Goal: Communication & Community: Answer question/provide support

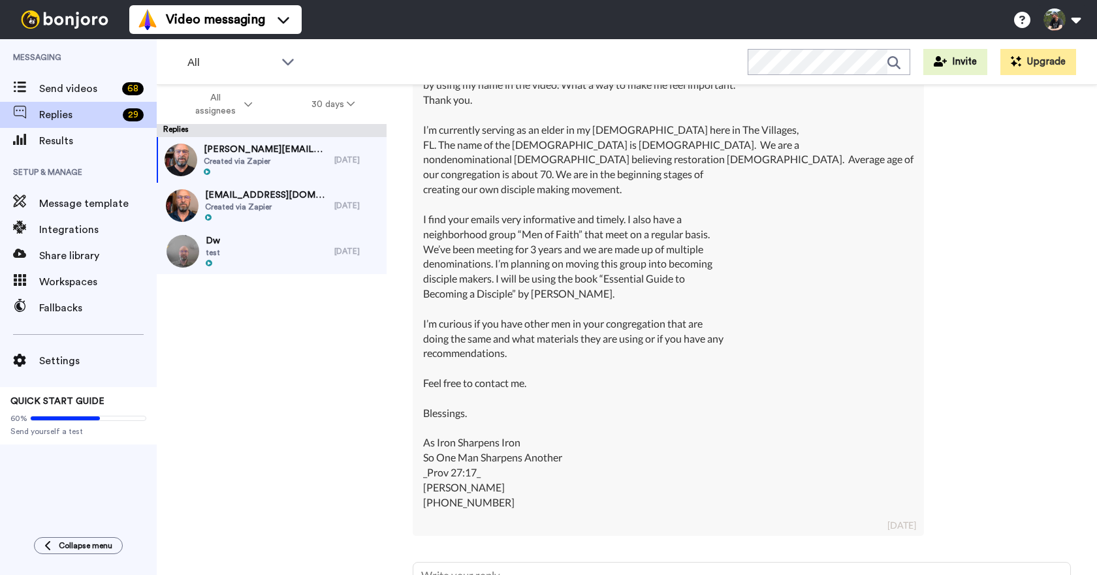
scroll to position [485, 0]
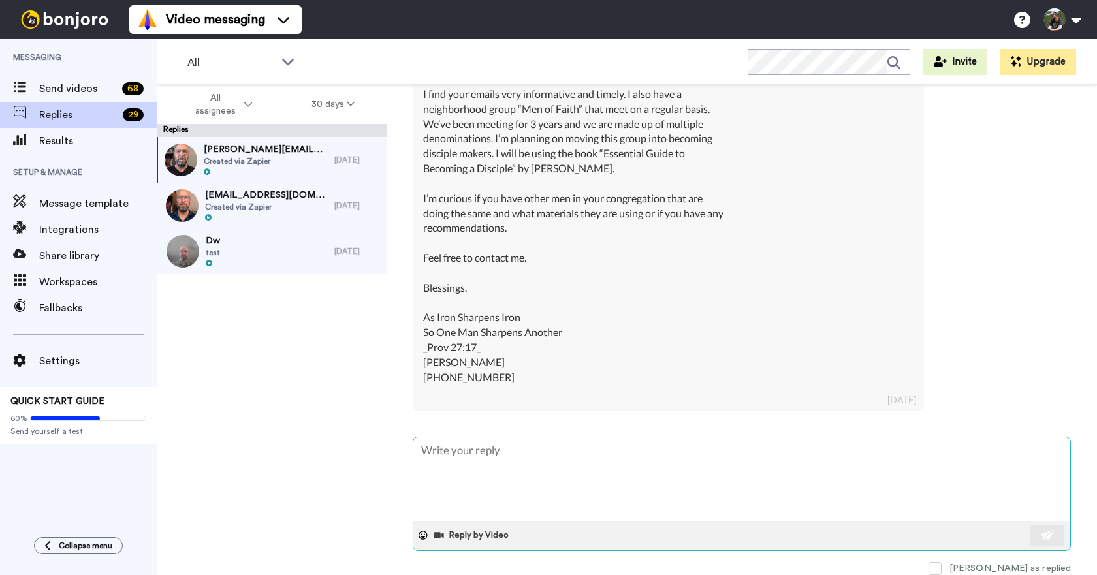
click at [575, 462] on textarea at bounding box center [741, 479] width 657 height 84
type textarea "H"
type textarea "x"
type textarea "He"
type textarea "x"
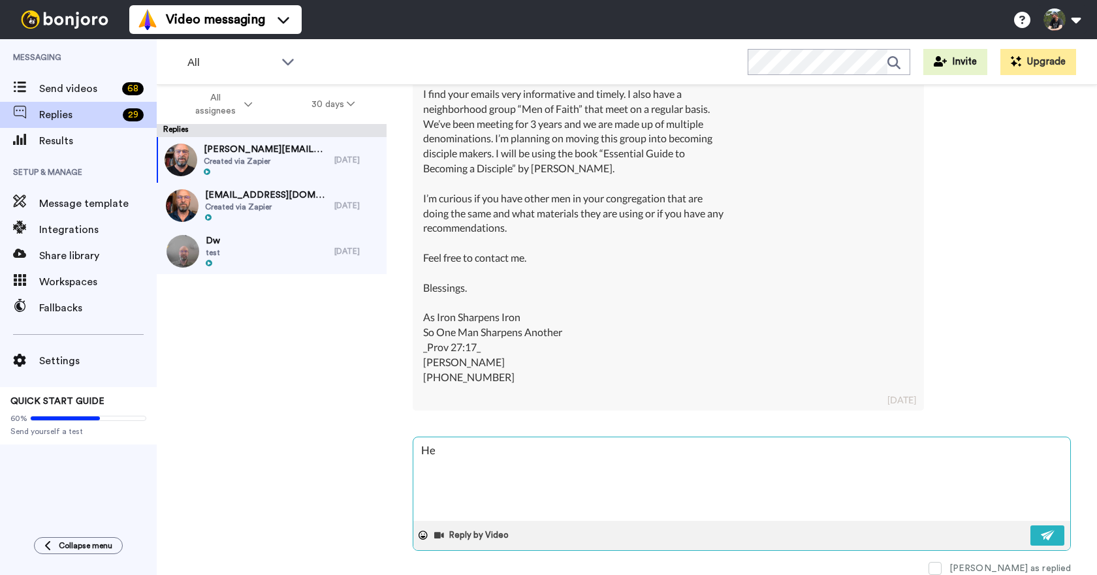
type textarea "Hey"
type textarea "x"
type textarea "Hey"
type textarea "x"
type textarea "Hey J"
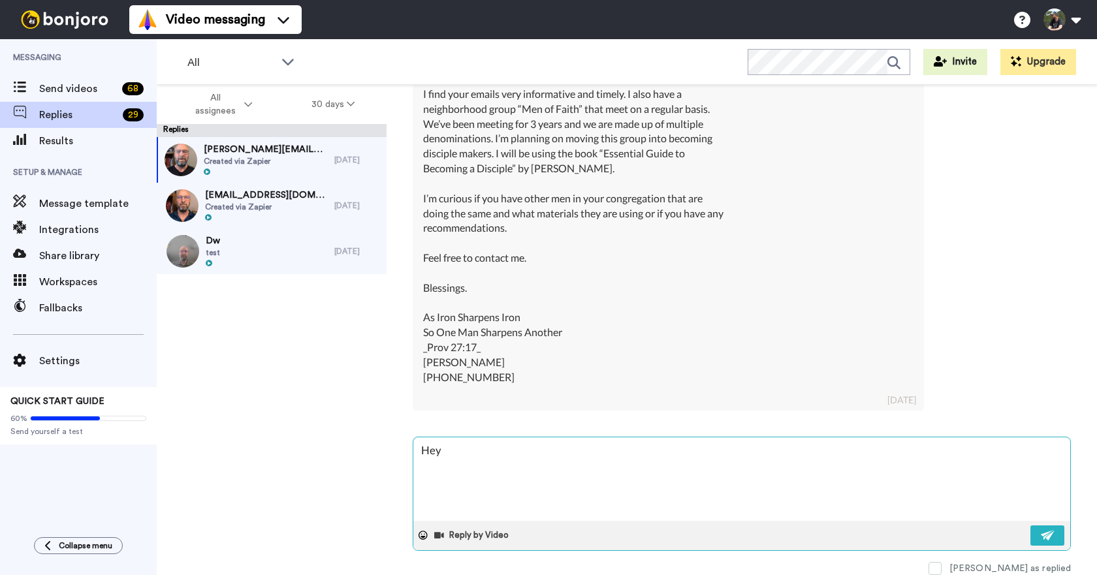
type textarea "x"
type textarea "Hey Je"
type textarea "x"
type textarea "Hey [PERSON_NAME]"
type textarea "x"
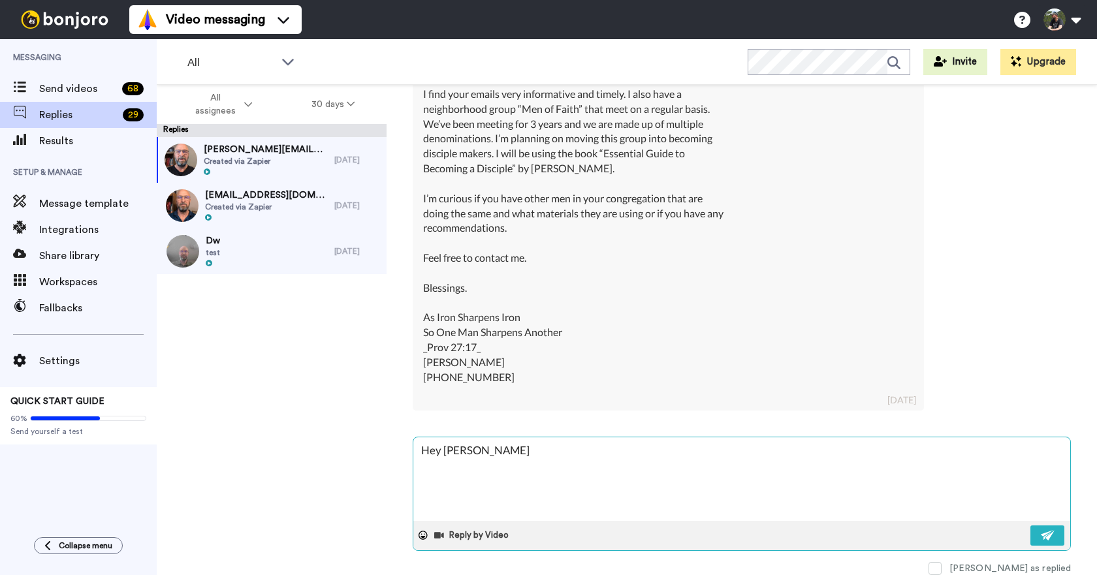
type textarea "Hey [PERSON_NAME]"
type textarea "x"
type textarea "Hey [PERSON_NAME]"
type textarea "x"
type textarea "Hey [PERSON_NAME]-"
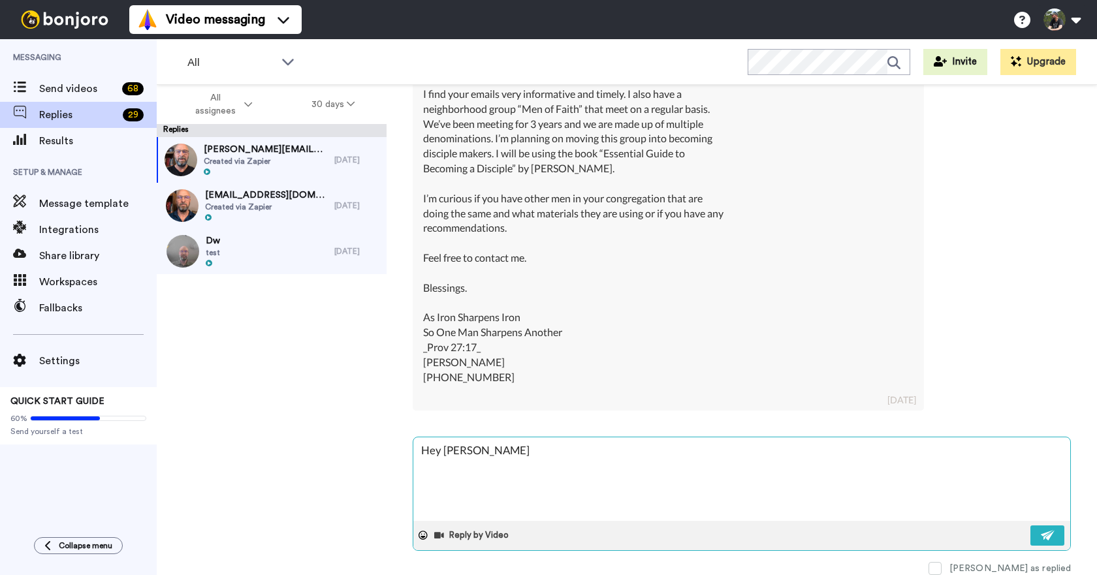
type textarea "x"
type textarea "Hey [PERSON_NAME]-"
type textarea "x"
type textarea "Hey [PERSON_NAME]"
type textarea "x"
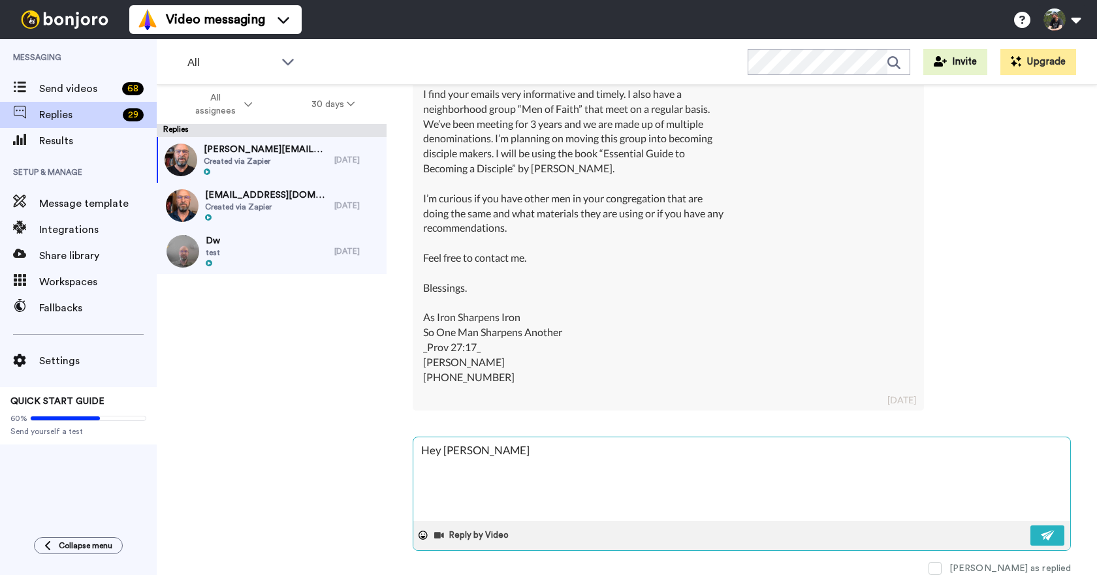
type textarea "Hey [PERSON_NAME]"
type textarea "x"
type textarea "Hey [PERSON_NAME]"
type textarea "x"
type textarea "Hey [PERSON_NAME]"
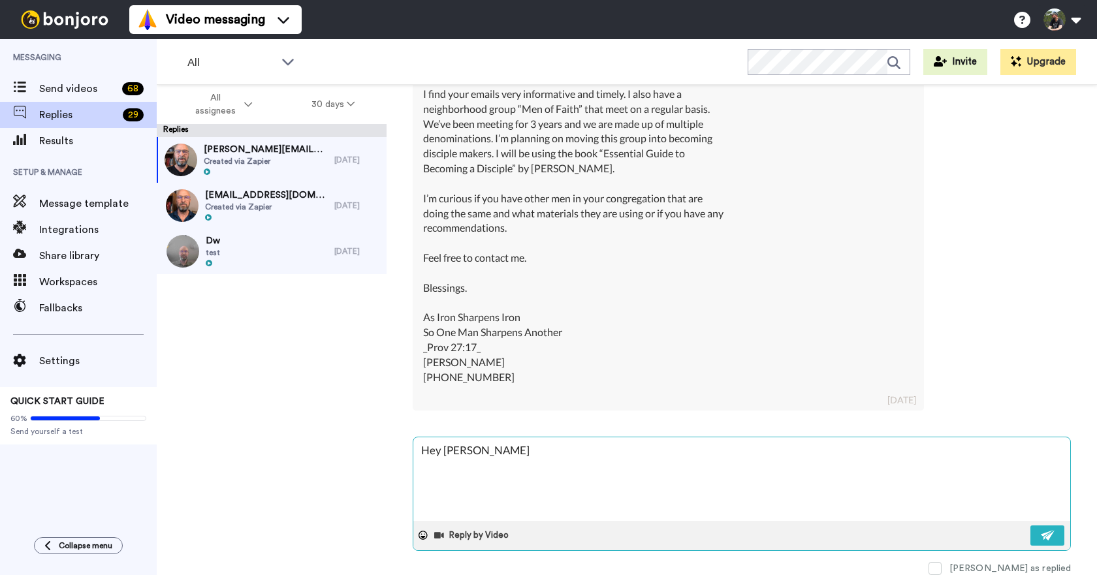
type textarea "x"
type textarea "Hey [PERSON_NAME]"
type textarea "x"
type textarea "Hey [PERSON_NAME]- Always"
type textarea "x"
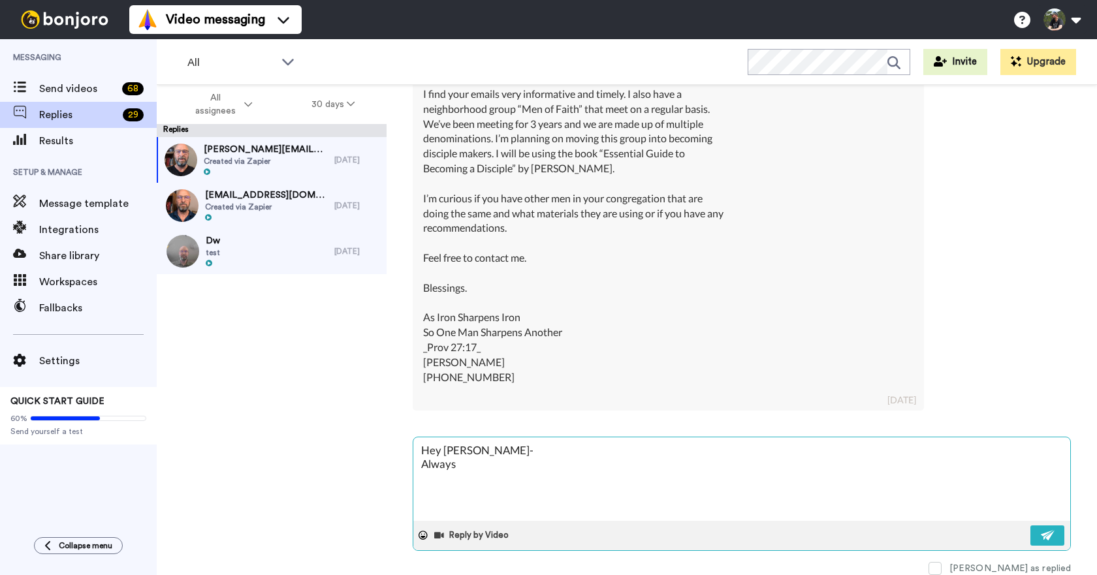
type textarea "Hey [PERSON_NAME]- Always"
type textarea "x"
type textarea "Hey [PERSON_NAME]- Always g"
type textarea "x"
type textarea "Hey [PERSON_NAME]- Always go"
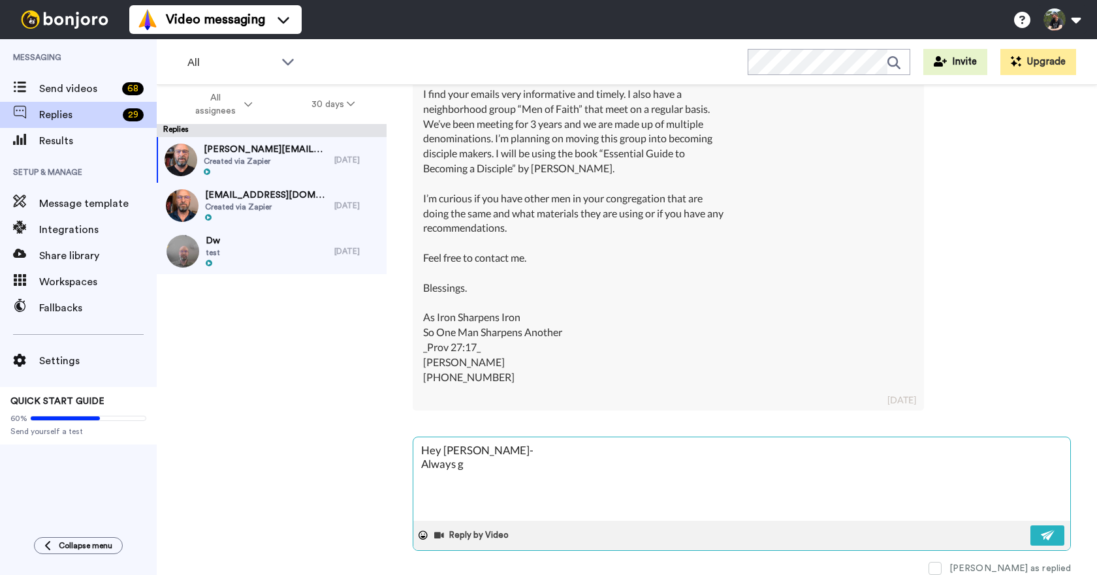
type textarea "x"
type textarea "Hey [PERSON_NAME]- Always goo"
type textarea "x"
type textarea "Hey [PERSON_NAME]- Always good"
type textarea "x"
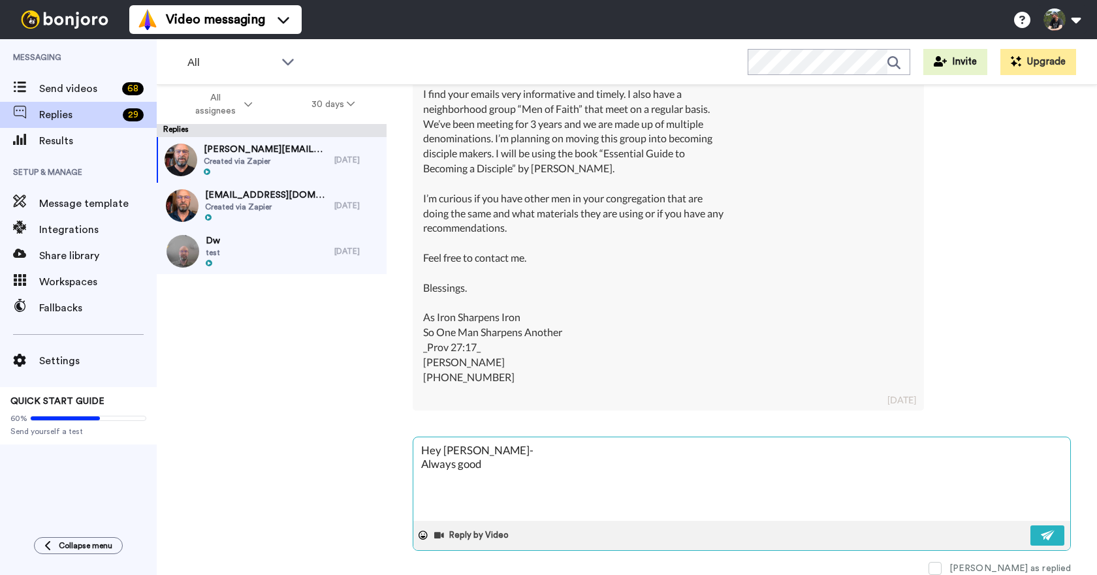
type textarea "Hey [PERSON_NAME]- Always good"
type textarea "x"
type textarea "Hey [PERSON_NAME]- Always good t"
type textarea "x"
type textarea "Hey [PERSON_NAME]- Always good to"
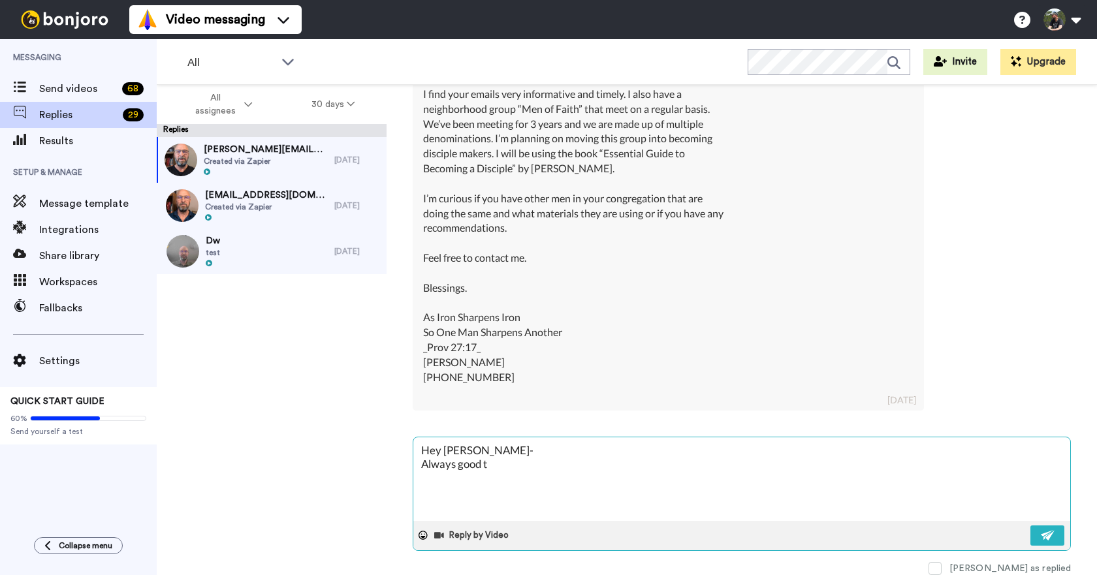
type textarea "x"
type textarea "Hey [PERSON_NAME]- Always good to"
type textarea "x"
type textarea "Hey [PERSON_NAME]- Always good to e"
type textarea "x"
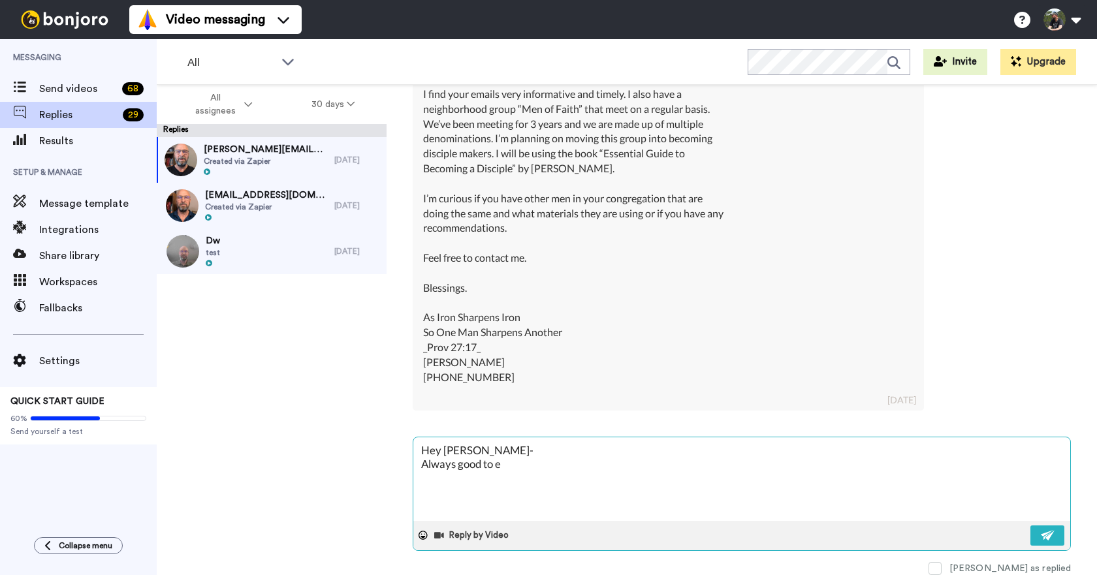
type textarea "Hey [PERSON_NAME]- Always good to eh"
type textarea "x"
type textarea "Hey [PERSON_NAME]- Always good to eha"
type textarea "x"
type textarea "Hey [PERSON_NAME]- Always good to ehar"
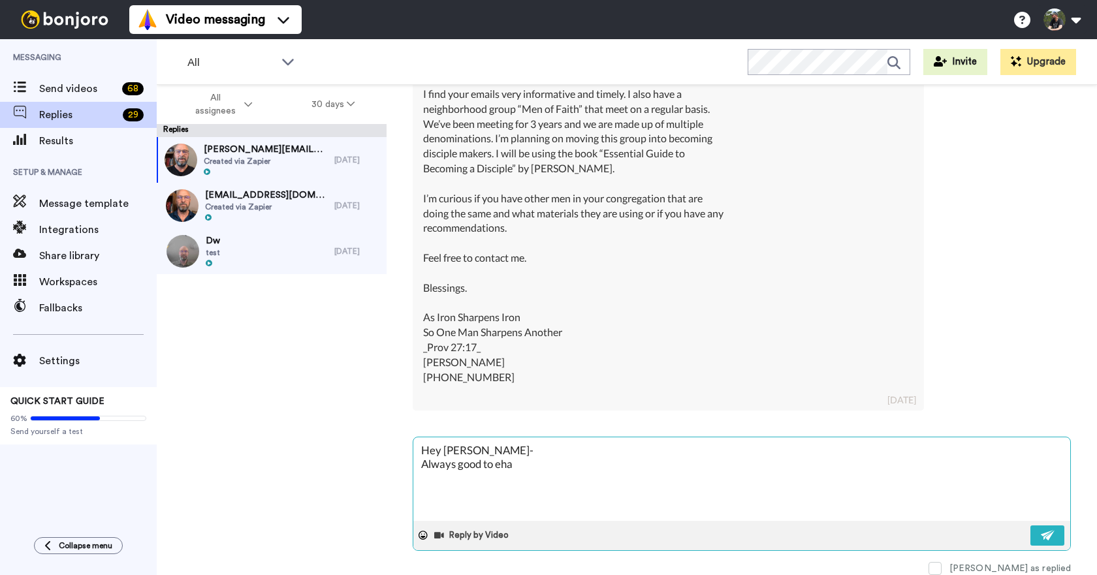
type textarea "x"
type textarea "Hey [PERSON_NAME]- Always good to ehar"
type textarea "x"
type textarea "Hey [PERSON_NAME]- Always good to ehar"
type textarea "x"
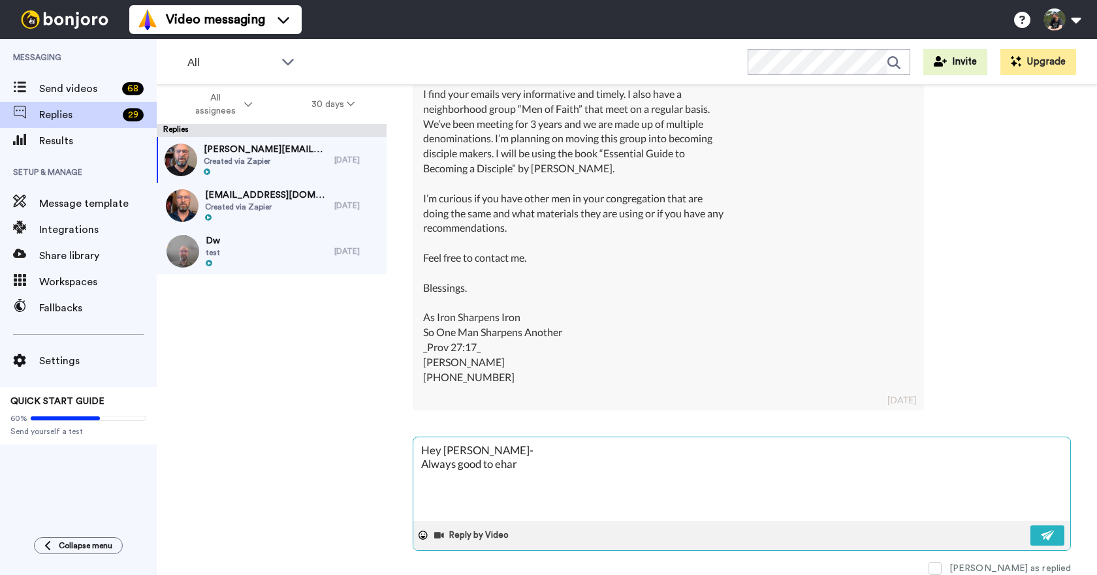
type textarea "Hey [PERSON_NAME]- Always good to eha"
type textarea "x"
type textarea "Hey [PERSON_NAME]- Always good to eh"
type textarea "x"
type textarea "Hey [PERSON_NAME]- Always good to e"
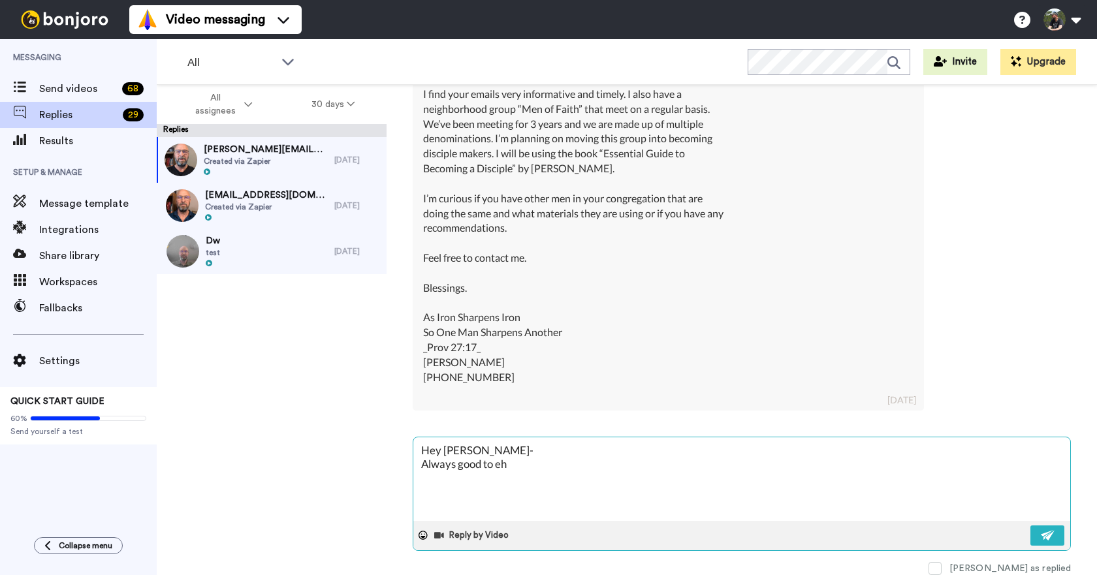
type textarea "x"
type textarea "Hey [PERSON_NAME]- Always good to"
type textarea "x"
type textarea "Hey [PERSON_NAME]- Always good to h"
type textarea "x"
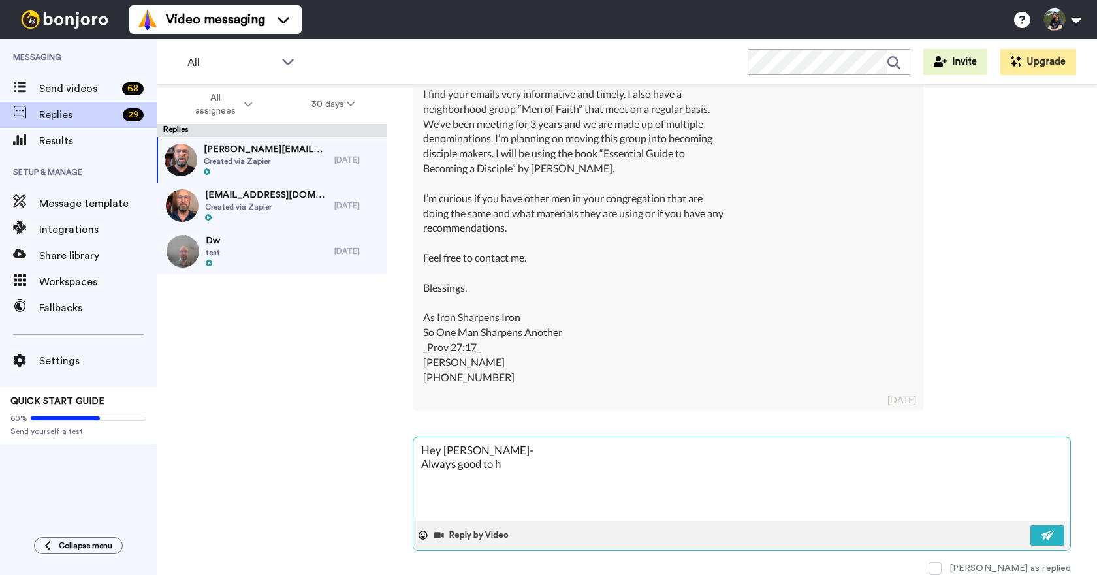
type textarea "Hey [PERSON_NAME]- Always good to he"
type textarea "x"
type textarea "Hey [PERSON_NAME]- Always good to hea"
type textarea "x"
type textarea "Hey [PERSON_NAME]- Always good to hear"
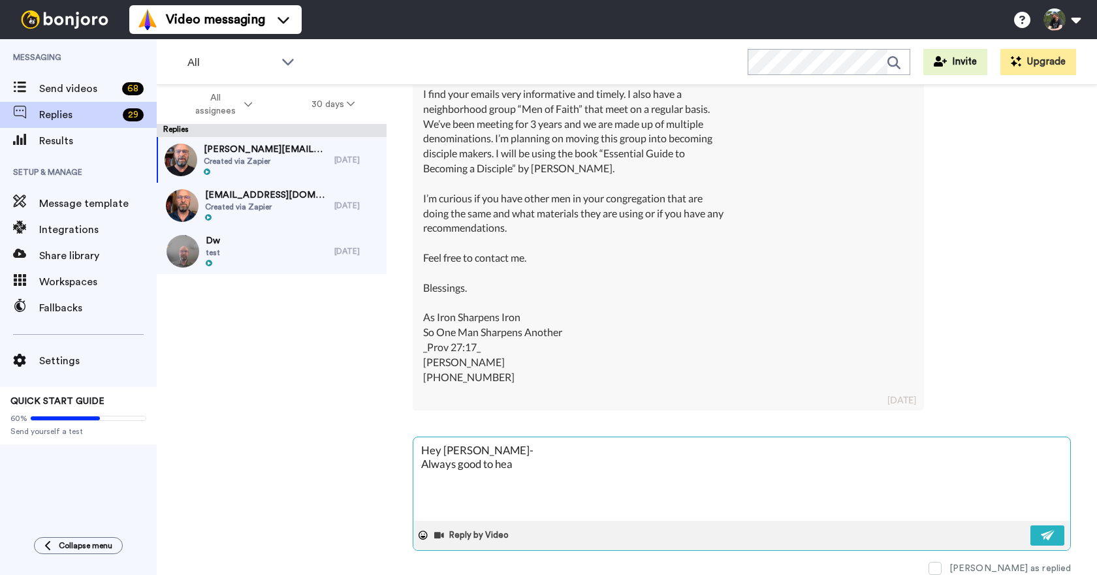
type textarea "x"
type textarea "Hey [PERSON_NAME]- Always good to hear"
type textarea "x"
type textarea "Hey [PERSON_NAME]- Always good to hear f"
type textarea "x"
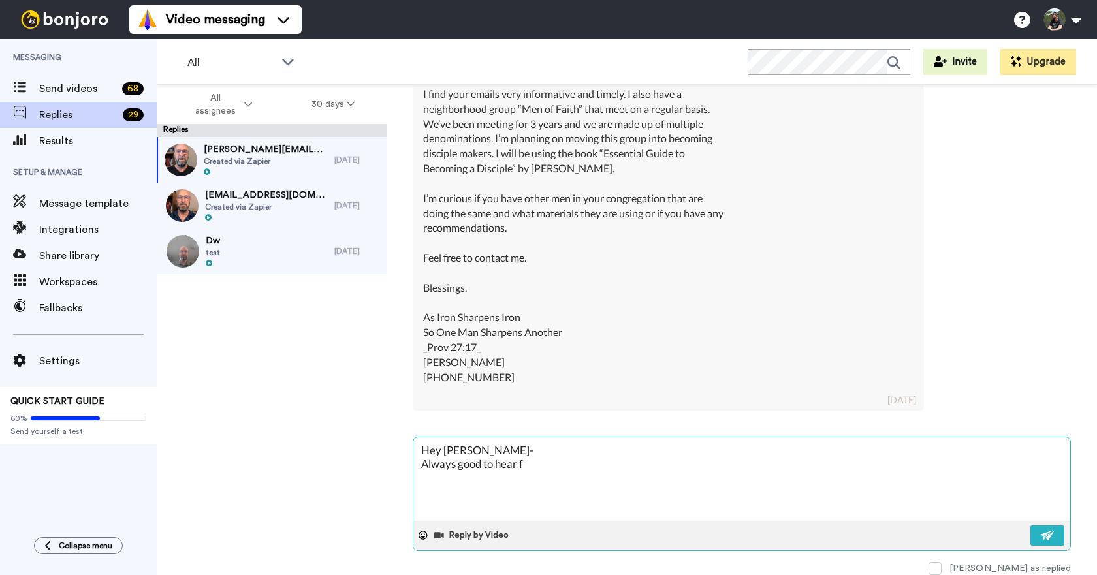
type textarea "Hey [PERSON_NAME]- Always good to hear fo"
type textarea "x"
type textarea "Hey [PERSON_NAME]- Always good to hear foo"
type textarea "x"
type textarea "Hey [PERSON_NAME]- Always good to hear fo"
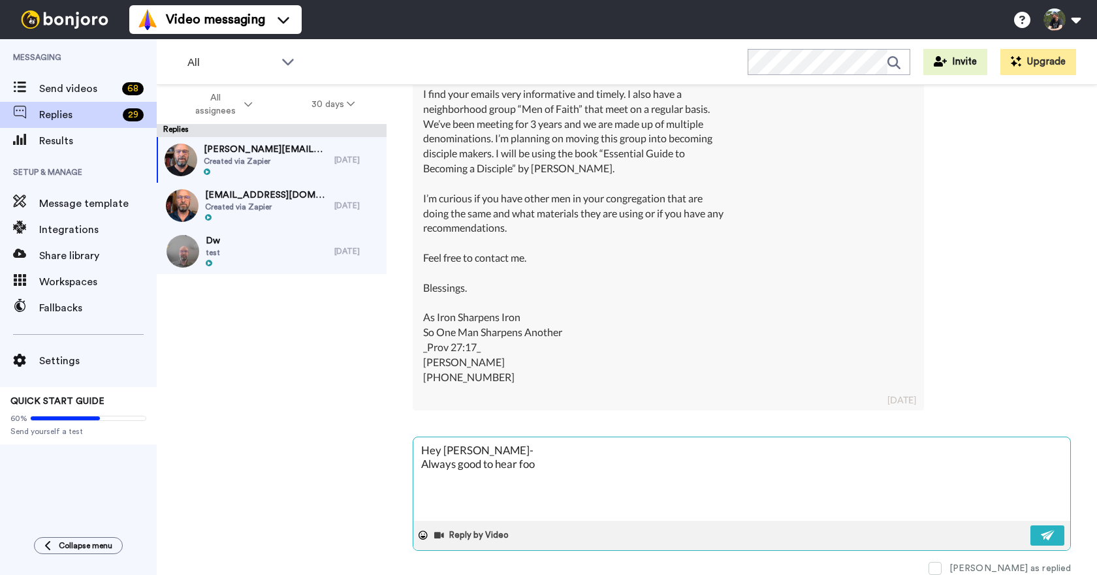
type textarea "x"
type textarea "Hey [PERSON_NAME]- Always good to hear f"
type textarea "x"
type textarea "Hey [PERSON_NAME]- Always good to hear fr"
type textarea "x"
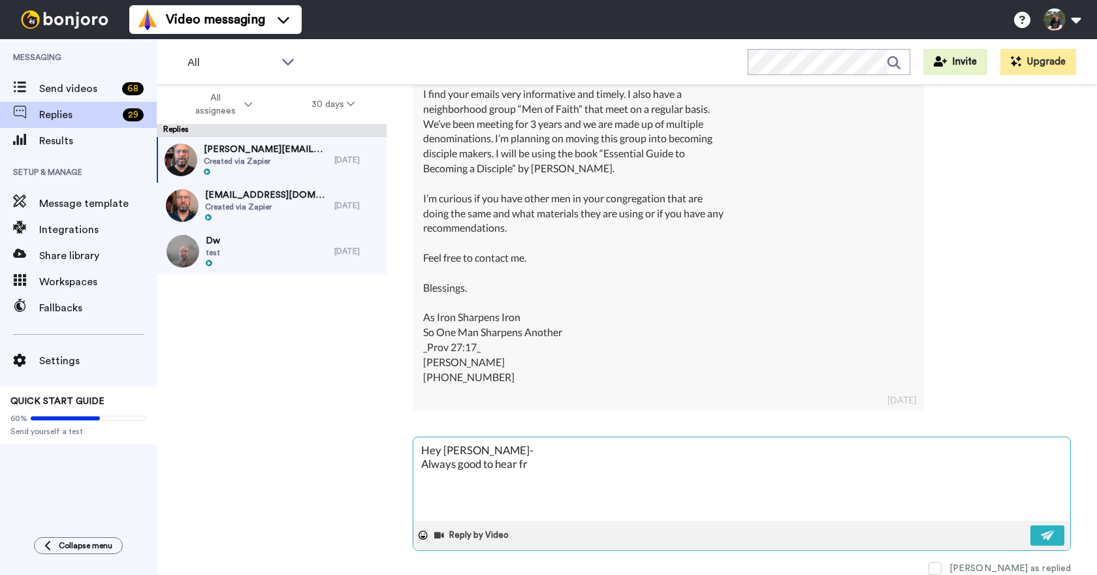
type textarea "Hey [PERSON_NAME]- Always good to hear fro"
type textarea "x"
type textarea "Hey [PERSON_NAME]- Always good to hear from"
type textarea "x"
type textarea "Hey [PERSON_NAME]- Always good to hear from"
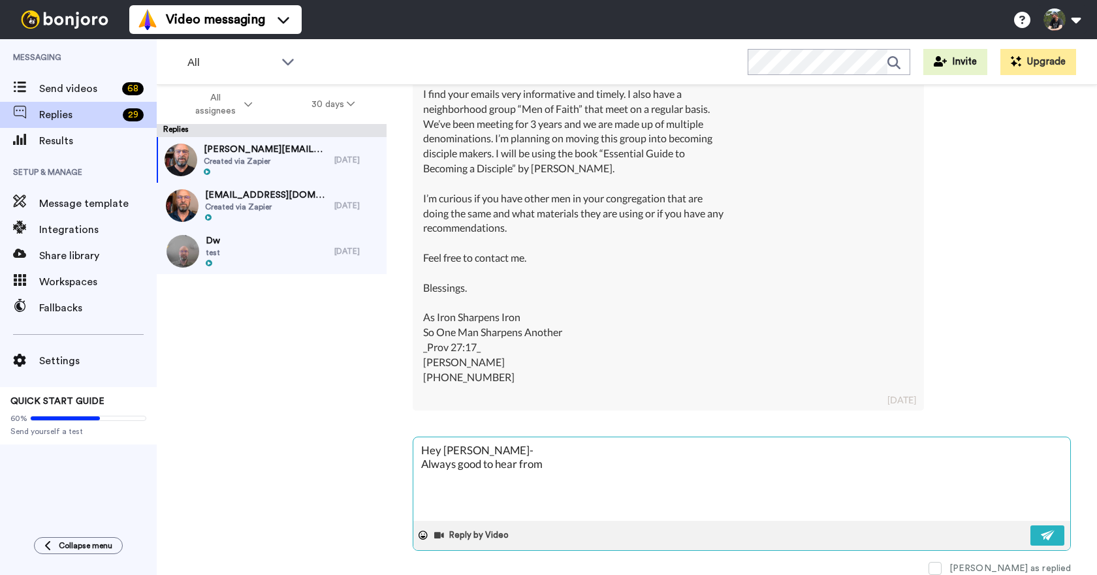
type textarea "x"
type textarea "Hey [PERSON_NAME]- Always good to hear from a"
type textarea "x"
type textarea "Hey [PERSON_NAME]- Always good to hear from an"
type textarea "x"
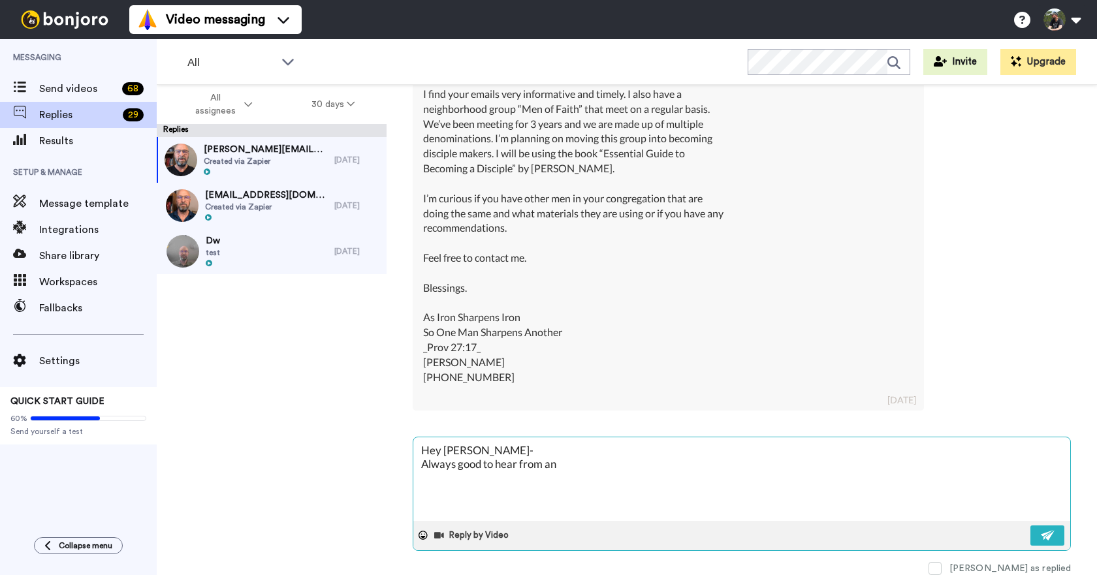
type textarea "Hey [PERSON_NAME]- Always good to hear from ano"
type textarea "x"
type textarea "Hey [PERSON_NAME]- Always good to hear from anot"
type textarea "x"
type textarea "Hey [PERSON_NAME]- Always good to hear from anoth"
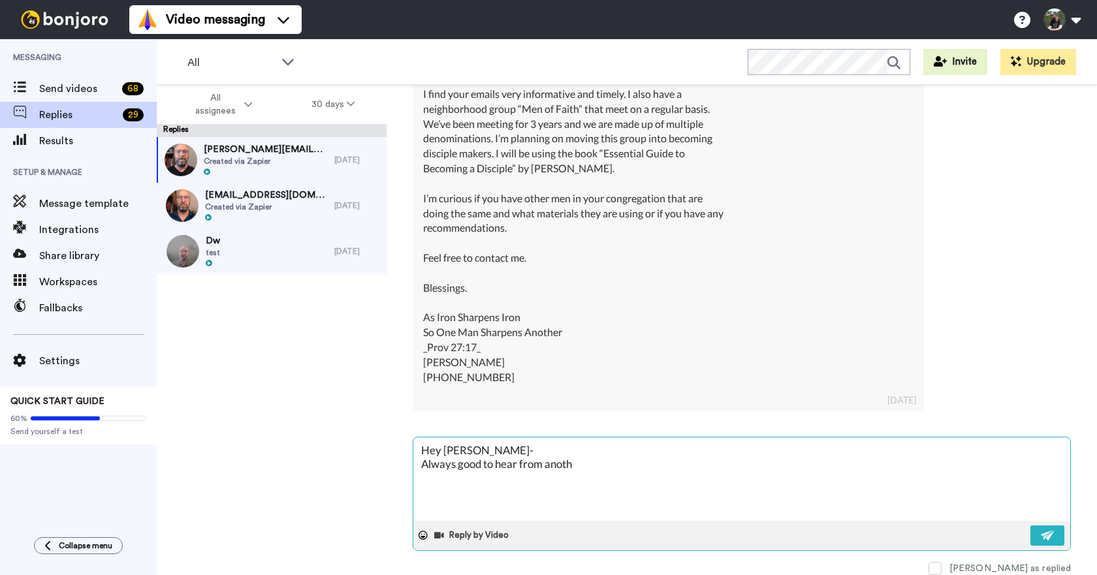
type textarea "x"
type textarea "Hey [PERSON_NAME]- Always good to hear from anothe"
type textarea "x"
type textarea "Hey [PERSON_NAME]- Always good to hear from another"
type textarea "x"
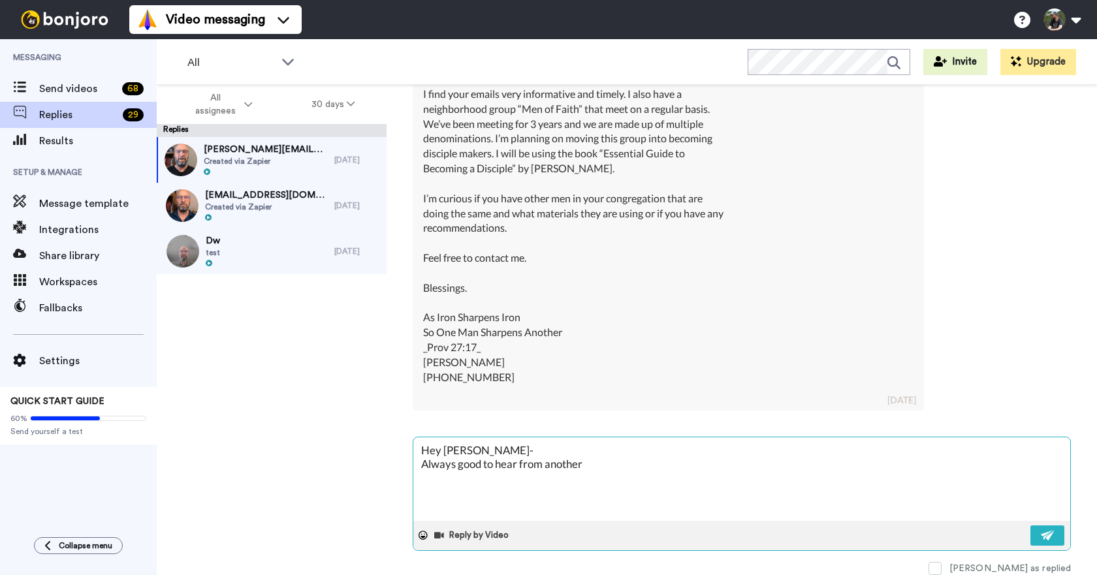
type textarea "Hey [PERSON_NAME]- Always good to hear from another"
type textarea "x"
type textarea "Hey [PERSON_NAME]- Always good to hear from another p"
type textarea "x"
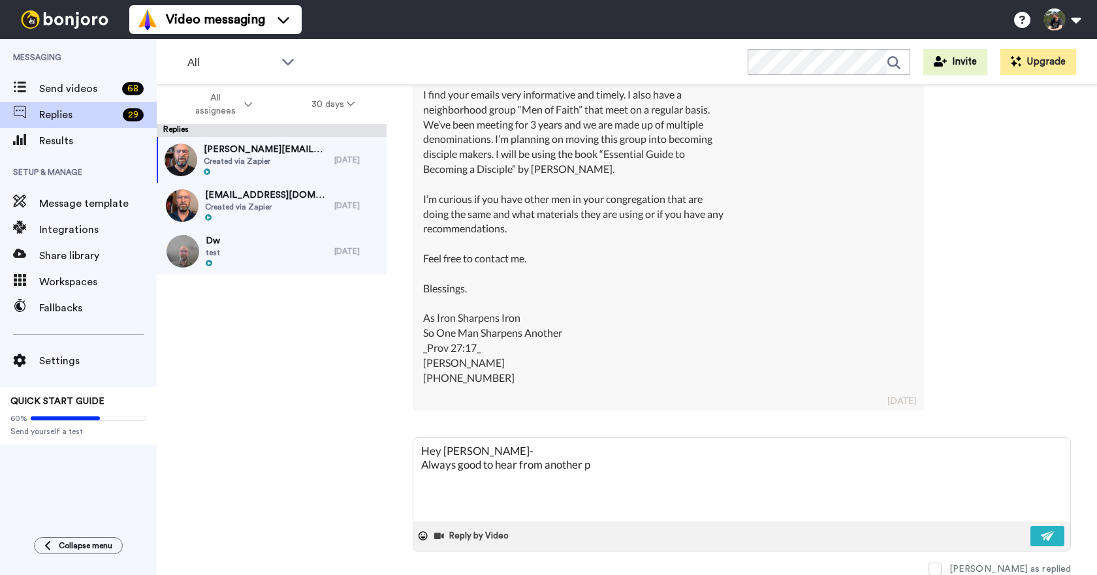
type textarea "Hey [PERSON_NAME]- Always good to hear from another pa"
type textarea "x"
type textarea "Hey [PERSON_NAME]- Always good to hear from another pas"
type textarea "x"
type textarea "Hey [PERSON_NAME]- Always good to hear from another pass"
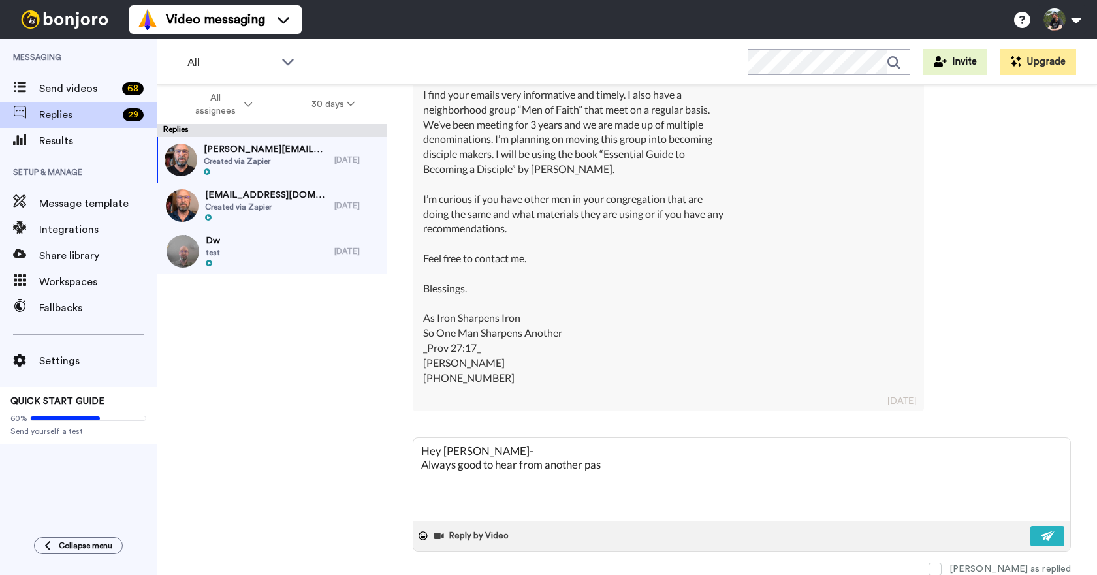
type textarea "x"
type textarea "Hey [PERSON_NAME]- Always good to hear from another [PERSON_NAME]"
type textarea "x"
type textarea "Hey [PERSON_NAME]- Always good to hear from another passio"
type textarea "x"
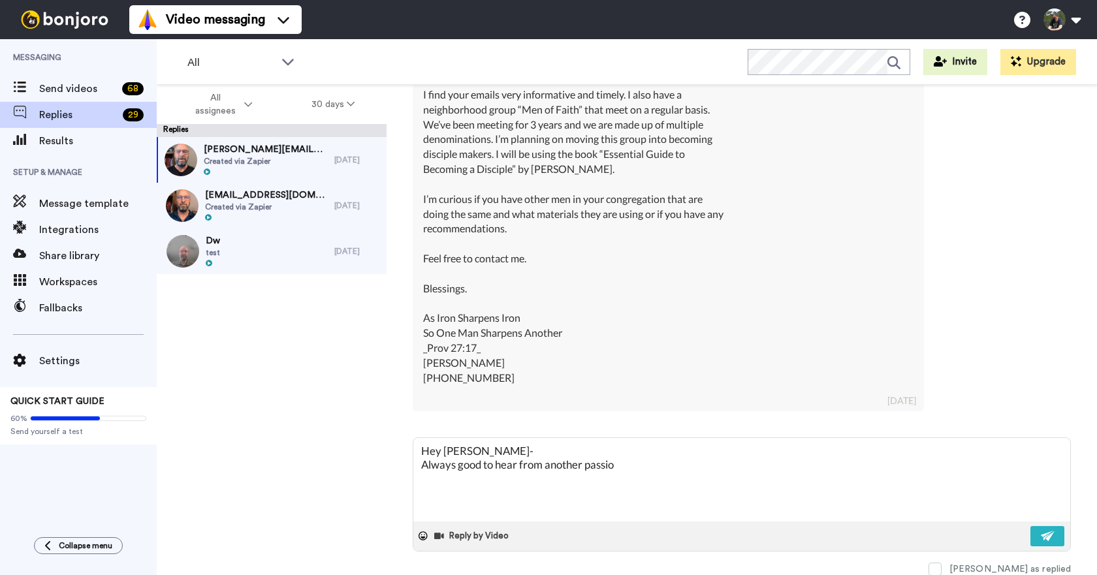
type textarea "Hey [PERSON_NAME]- Always good to hear from another passion"
type textarea "x"
type textarea "Hey [PERSON_NAME]- Always good to hear from another passiona"
type textarea "x"
type textarea "Hey [PERSON_NAME]- Always good to hear from another passionat"
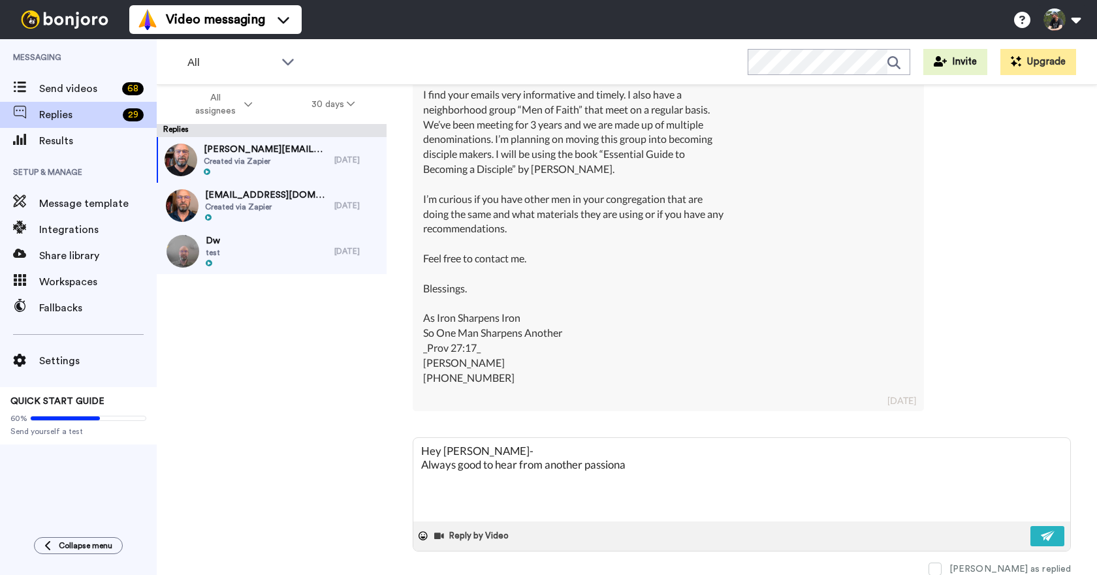
type textarea "x"
type textarea "Hey [PERSON_NAME]- Always good to hear from another passionate"
type textarea "x"
type textarea "Hey [PERSON_NAME]- Always good to hear from another passionate"
type textarea "x"
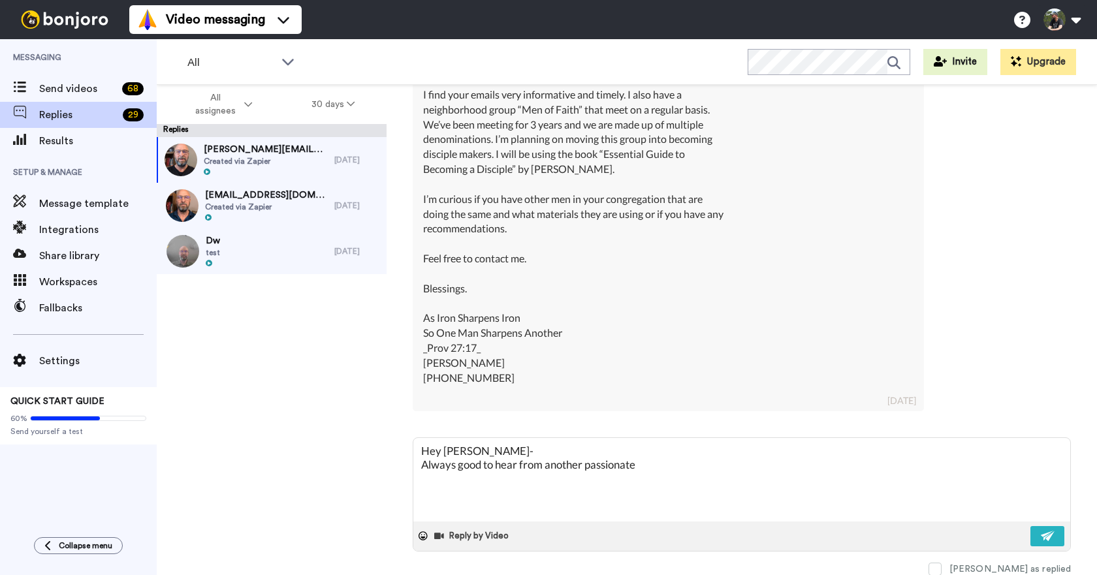
type textarea "Hey [PERSON_NAME]- Always good to hear from another passionate f"
type textarea "x"
type textarea "Hey [PERSON_NAME]- Always good to hear from another passionate fo"
type textarea "x"
type textarea "Hey [PERSON_NAME]- Always good to hear from another passionate fol"
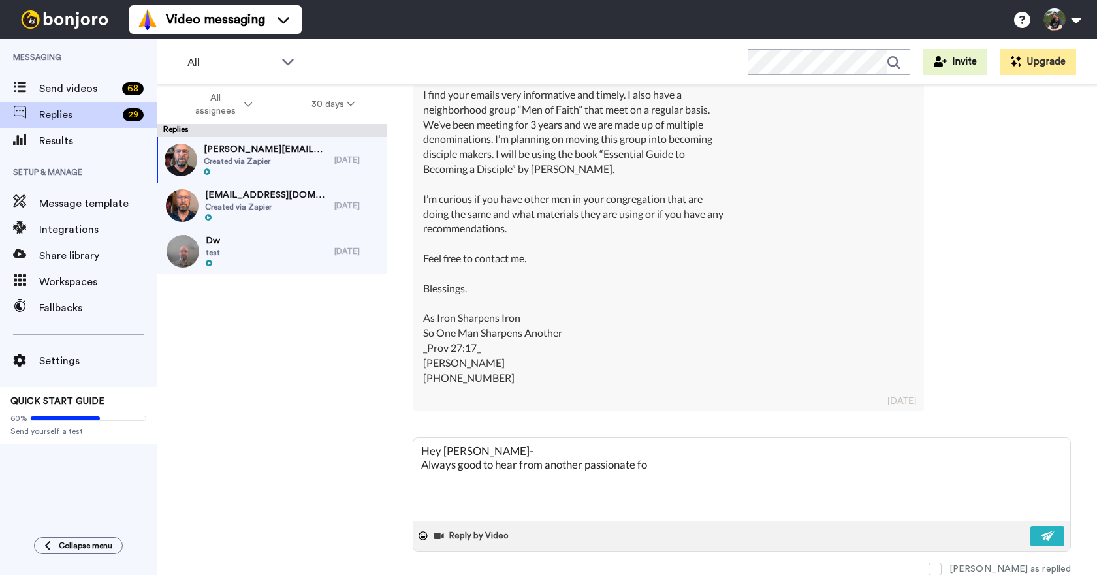
type textarea "x"
type textarea "Hey [PERSON_NAME]- Always good to hear from another passionate foll"
type textarea "x"
type textarea "Hey [PERSON_NAME]- Always good to hear from another passionate follo"
type textarea "x"
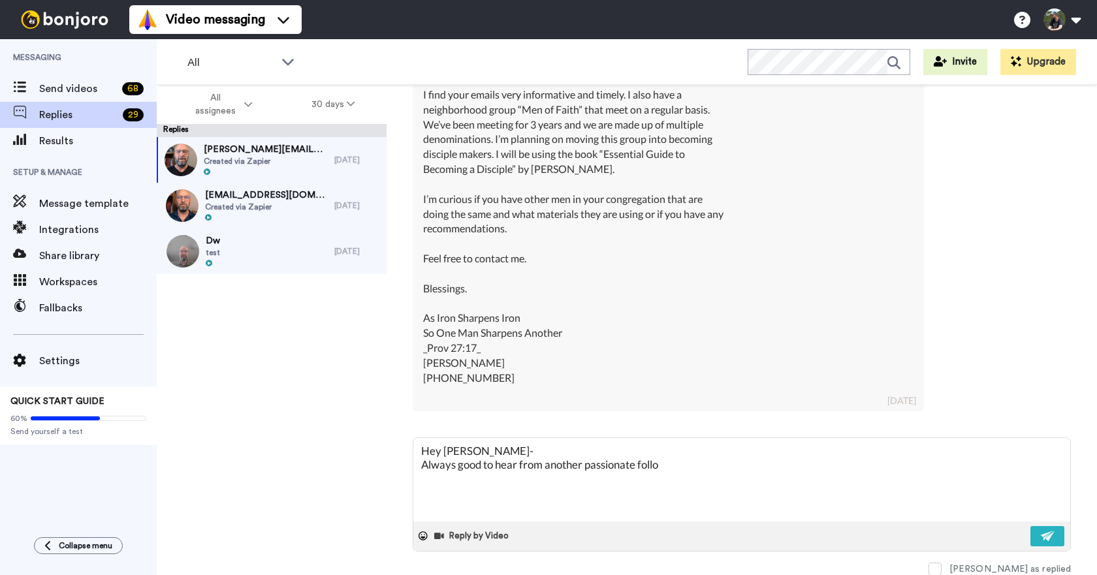
type textarea "Hey [PERSON_NAME]- Always good to hear from another passionate follow"
type textarea "x"
type textarea "Hey [PERSON_NAME]- Always good to hear from another passionate followe"
type textarea "x"
type textarea "Hey [PERSON_NAME]- Always good to hear from another passionate follower"
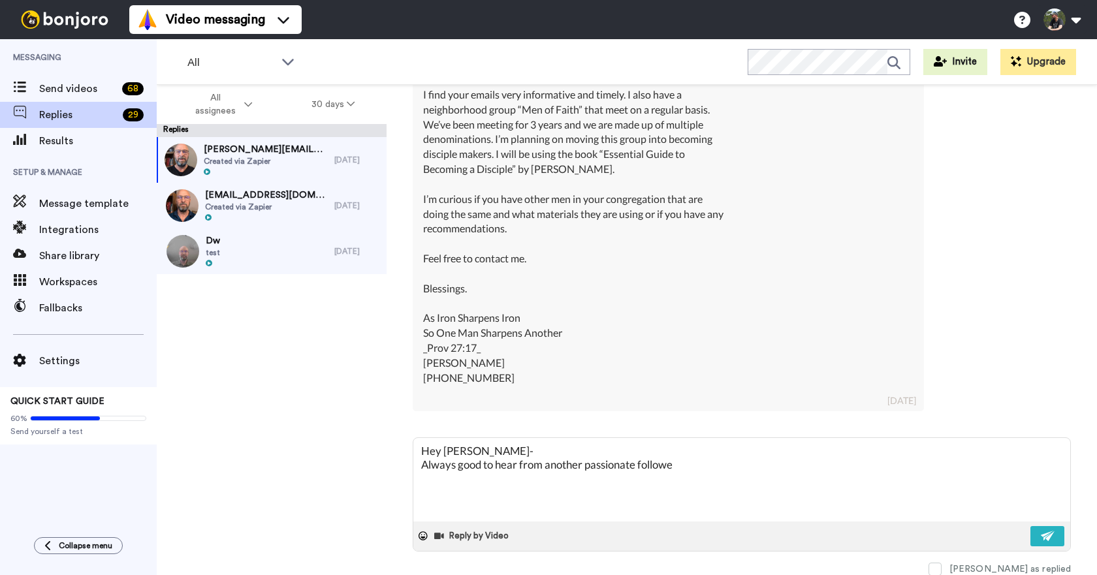
type textarea "x"
type textarea "Hey [PERSON_NAME]- Always good to hear from another passionate follower"
type textarea "x"
type textarea "Hey [PERSON_NAME]- Always good to hear from another passionate follower o"
type textarea "x"
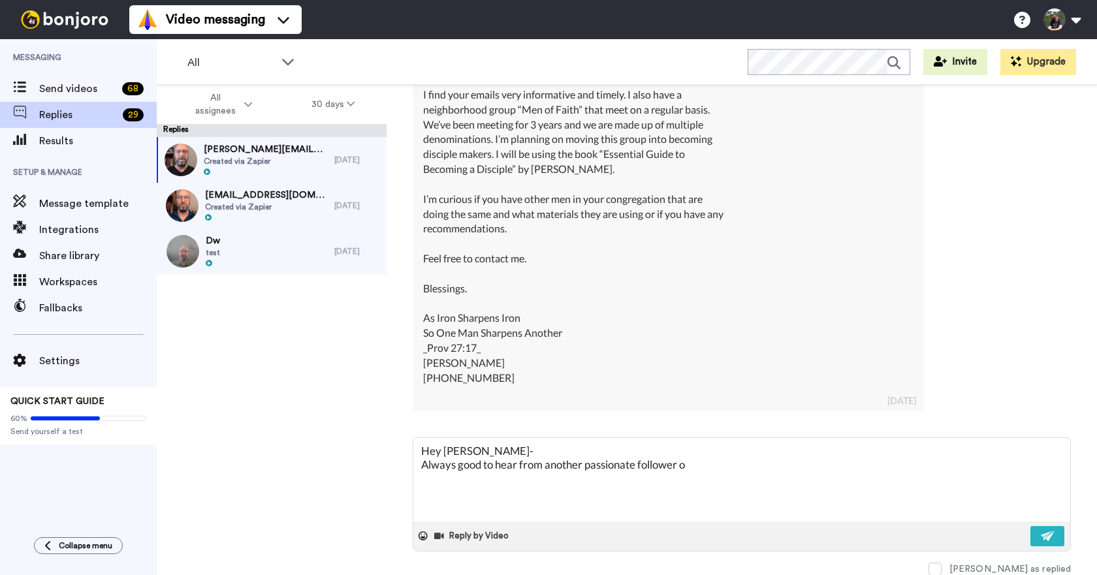
type textarea "Hey [PERSON_NAME]- Always good to hear from another passionate follower of"
type textarea "x"
type textarea "Hey [PERSON_NAME]- Always good to hear from another passionate follower of"
type textarea "x"
type textarea "Hey [PERSON_NAME]- Always good to hear from another passionate follower of J"
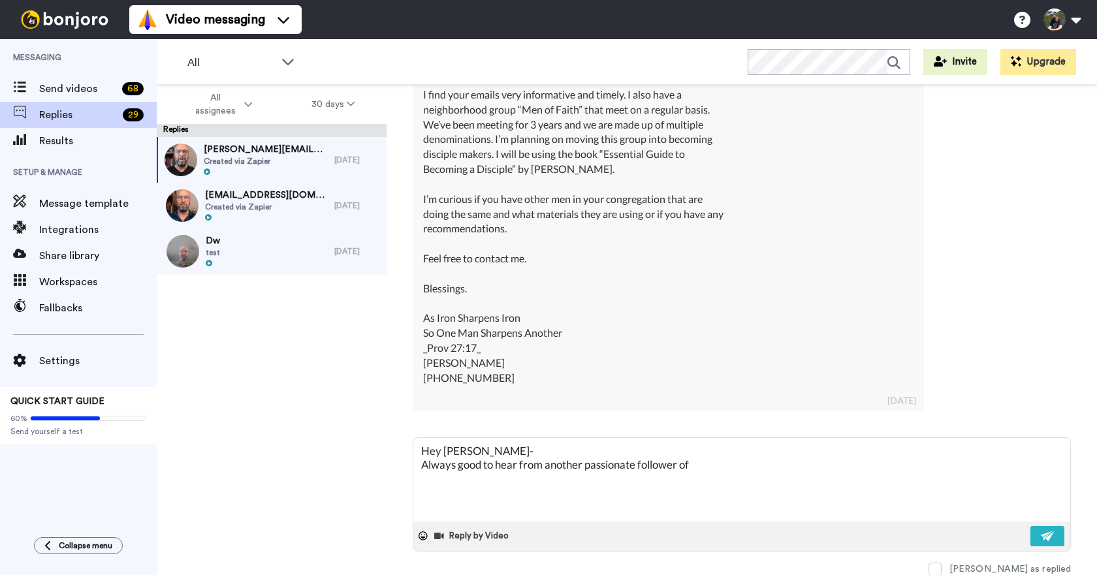
type textarea "x"
type textarea "Hey [PERSON_NAME]- Always good to hear from another passionate follower of Je"
type textarea "x"
type textarea "Hey [PERSON_NAME]- Always good to hear from another passionate follower of Jes"
type textarea "x"
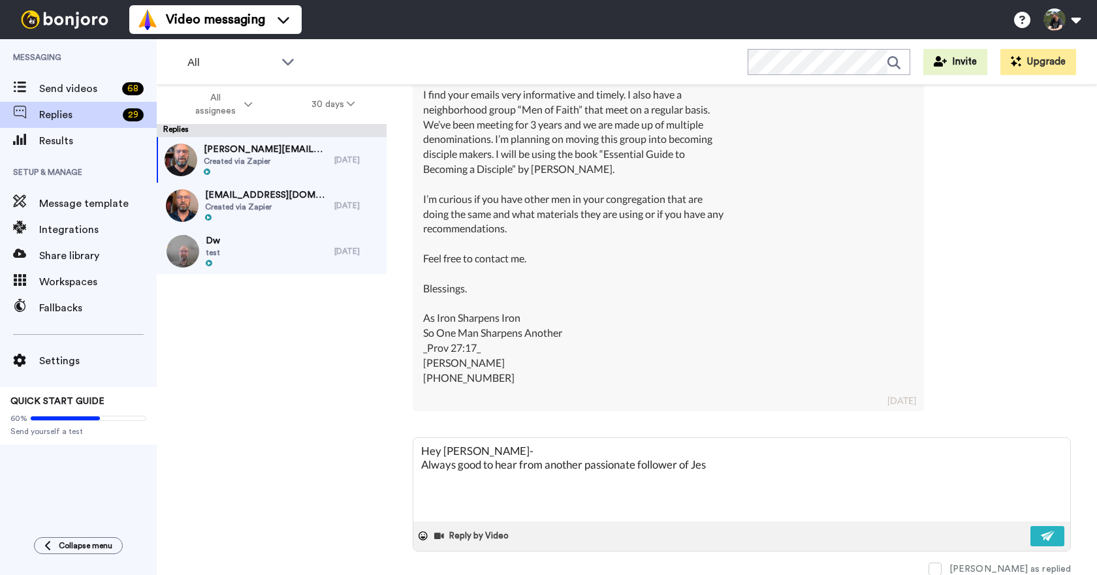
type textarea "Hey [PERSON_NAME]- Always good to hear from another passionate follower of [DEM…"
type textarea "x"
type textarea "Hey [PERSON_NAME]- Always good to hear from another passionate follower of [PER…"
type textarea "x"
type textarea "Hey [PERSON_NAME]- Always good to hear from another passionate follower of [PER…"
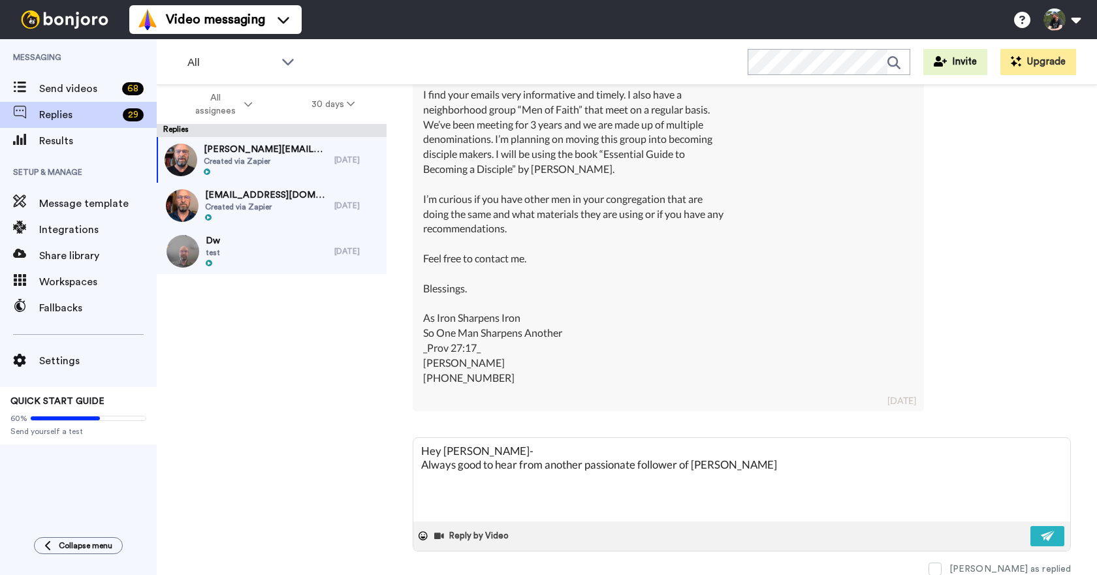
type textarea "x"
type textarea "Hey [PERSON_NAME]- Always good to hear from another passionate follower of [PER…"
type textarea "x"
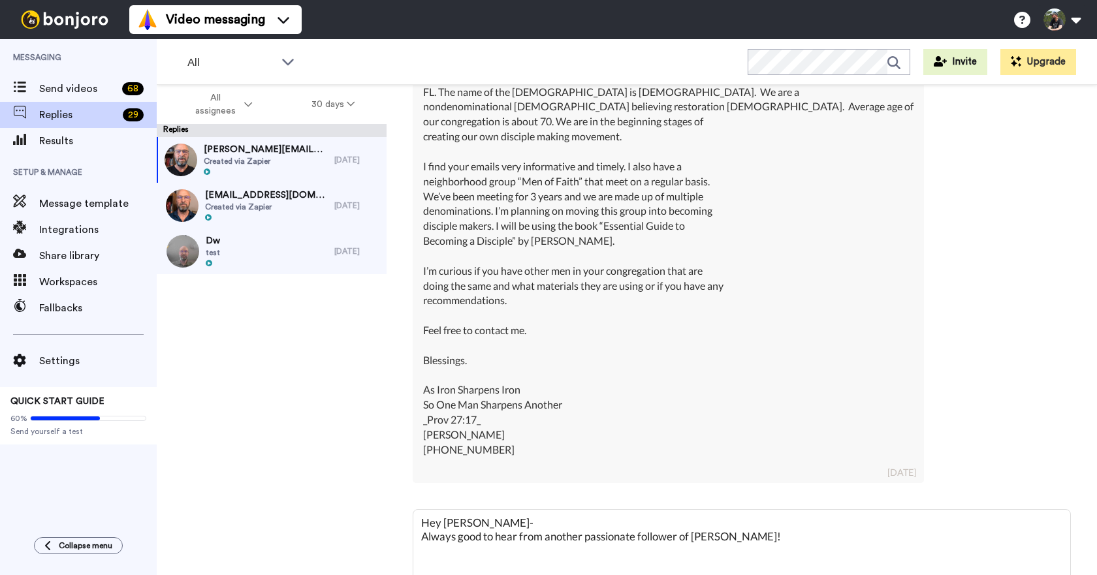
scroll to position [485, 0]
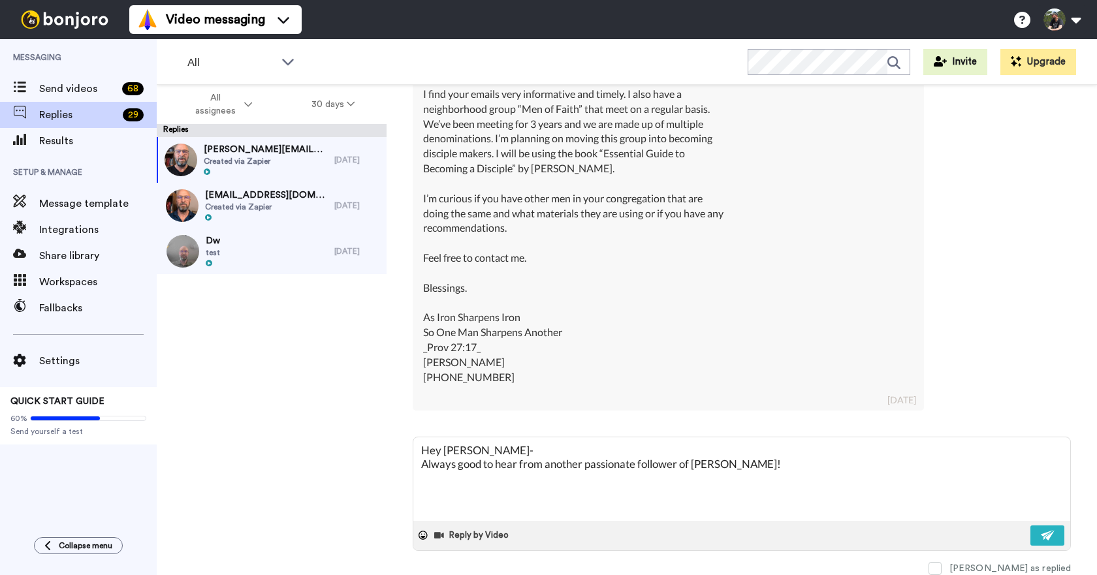
type textarea "Hey [PERSON_NAME]- Always good to hear from another passionate follower of [PER…"
type textarea "x"
type textarea "Hey [PERSON_NAME]- Always good to hear from another passionate follower of [PER…"
type textarea "x"
type textarea "Hey [PERSON_NAME]- Always good to hear from another passionate follower of [PER…"
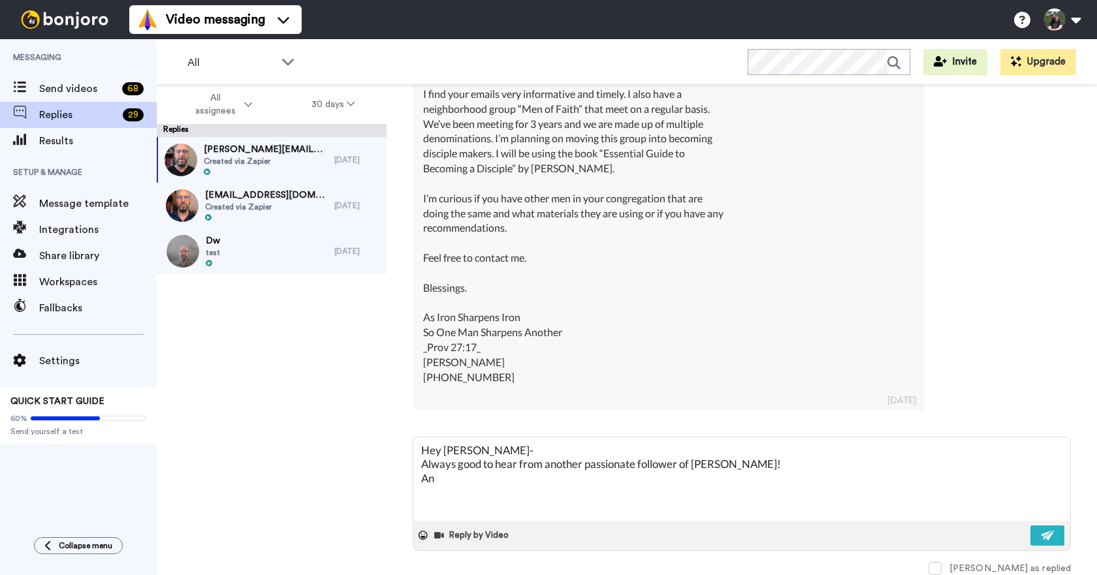
type textarea "x"
type textarea "Hey [PERSON_NAME]- Always good to hear from another passionate follower of [PER…"
type textarea "x"
type textarea "Hey [PERSON_NAME]- Always good to hear from another passionate follower of [PER…"
type textarea "x"
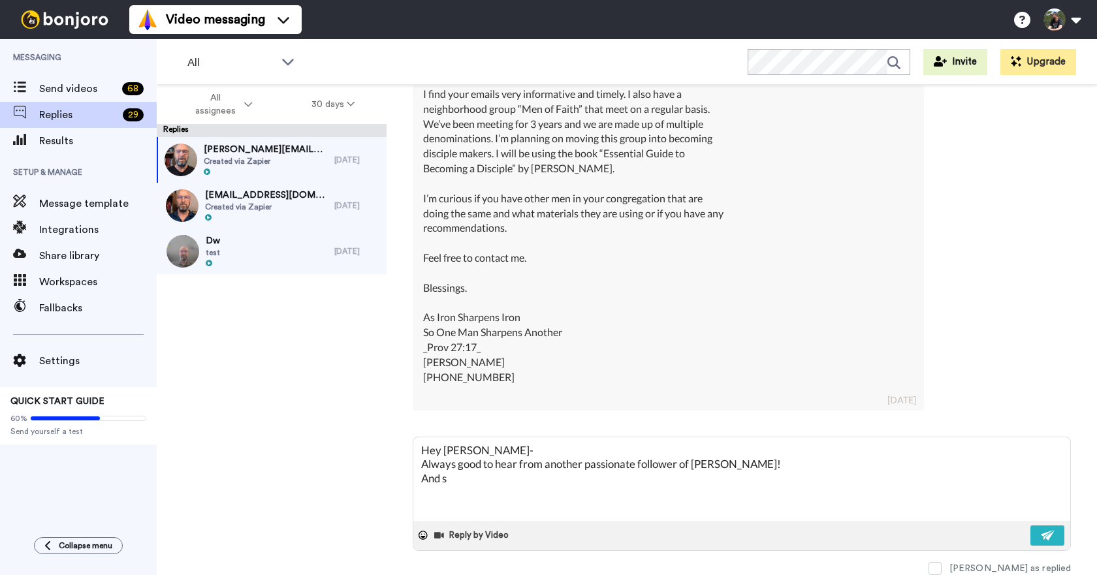
type textarea "Hey [PERSON_NAME]- Always good to hear from another passionate follower of [PER…"
type textarea "x"
type textarea "Hey [PERSON_NAME]- Always good to hear from another passionate follower of [PER…"
type textarea "x"
type textarea "Hey [PERSON_NAME]- Always good to hear from another passionate follower of [PER…"
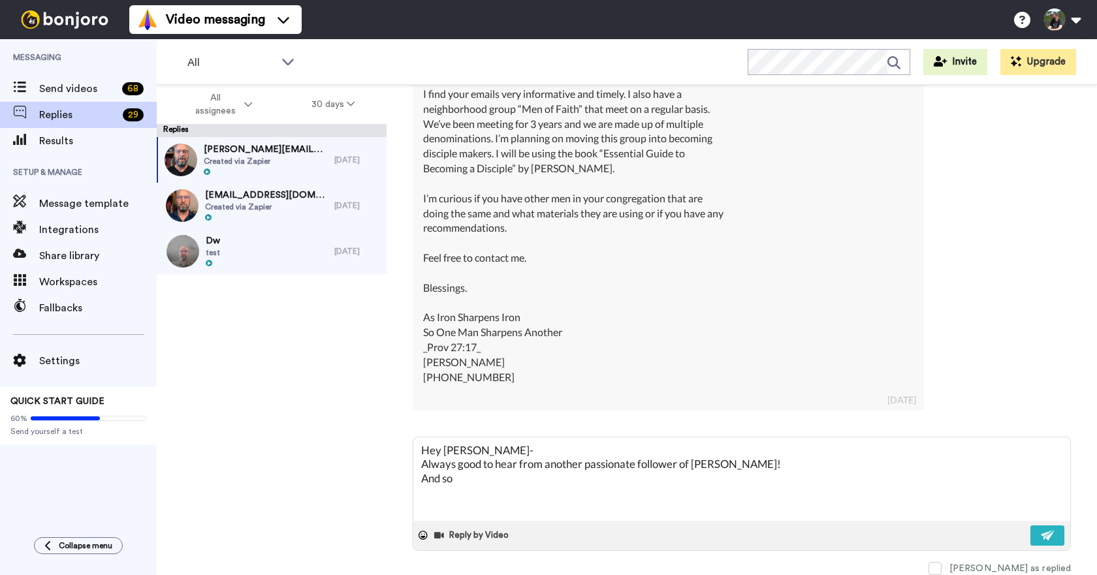
type textarea "x"
type textarea "Hey [PERSON_NAME]- Always good to hear from another passionate follower of [PER…"
type textarea "x"
type textarea "Hey [PERSON_NAME]- Always good to hear from another passionate follower of [PER…"
type textarea "x"
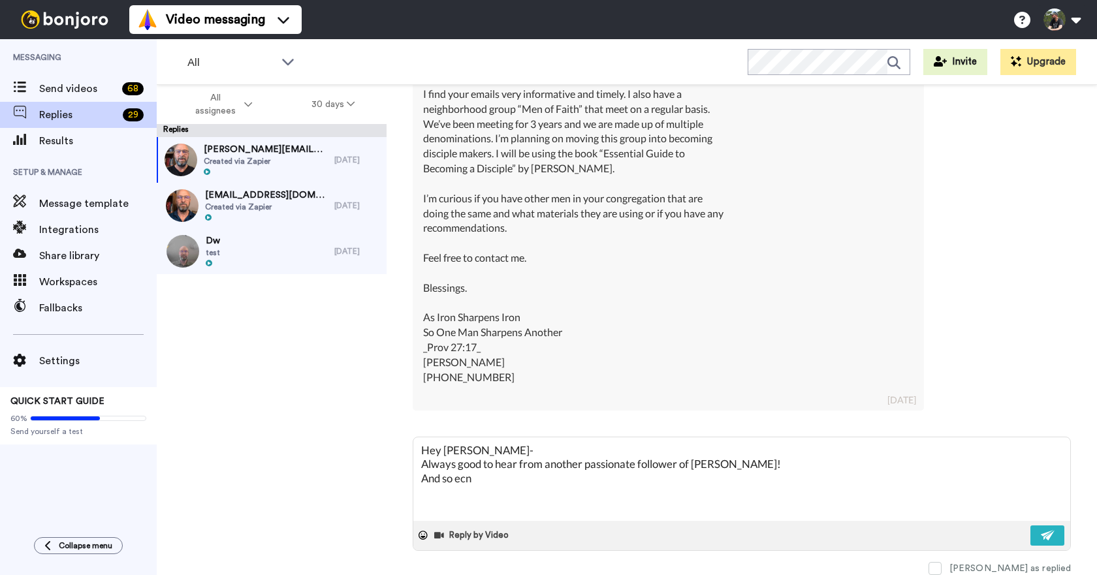
type textarea "Hey [PERSON_NAME]- Always good to hear from another passionate follower of [PER…"
type textarea "x"
type textarea "Hey [PERSON_NAME]- Always good to hear from another passionate follower of [PER…"
type textarea "x"
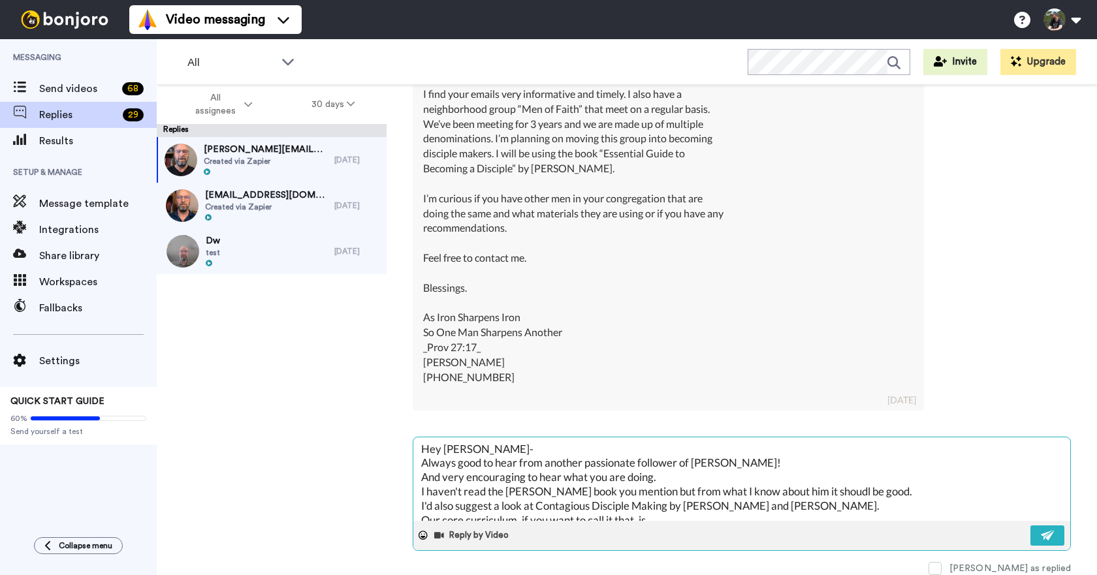
scroll to position [14, 0]
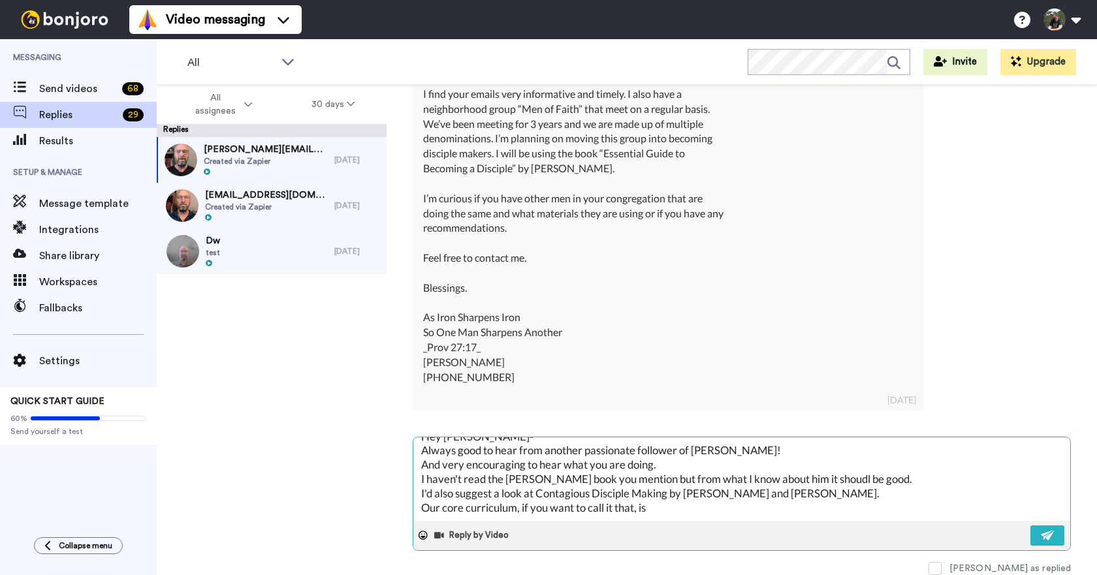
drag, startPoint x: 422, startPoint y: 444, endPoint x: 736, endPoint y: 546, distance: 330.3
click at [736, 546] on div "Hey [PERSON_NAME]- Always good to hear from another passionate follower of [PER…" at bounding box center [742, 494] width 658 height 114
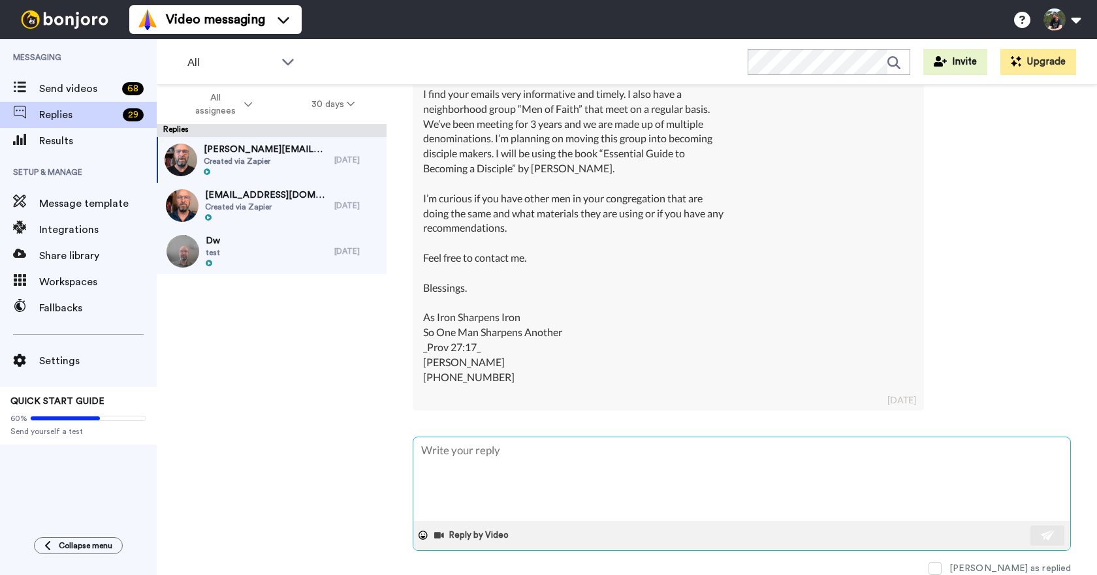
scroll to position [0, 0]
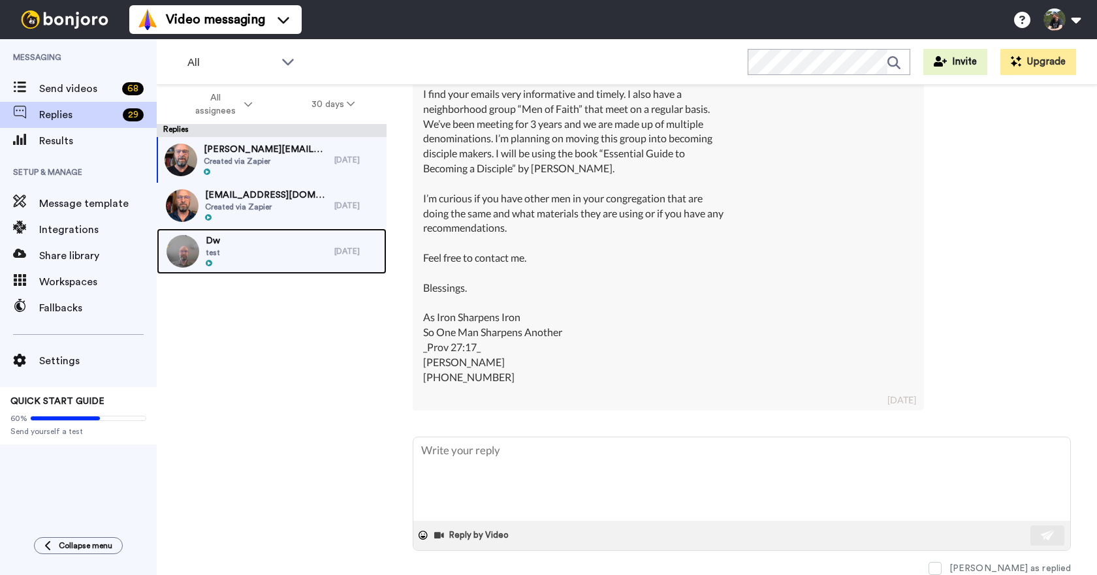
click at [304, 247] on div "Dw test" at bounding box center [246, 251] width 178 height 46
